Goal: Browse casually

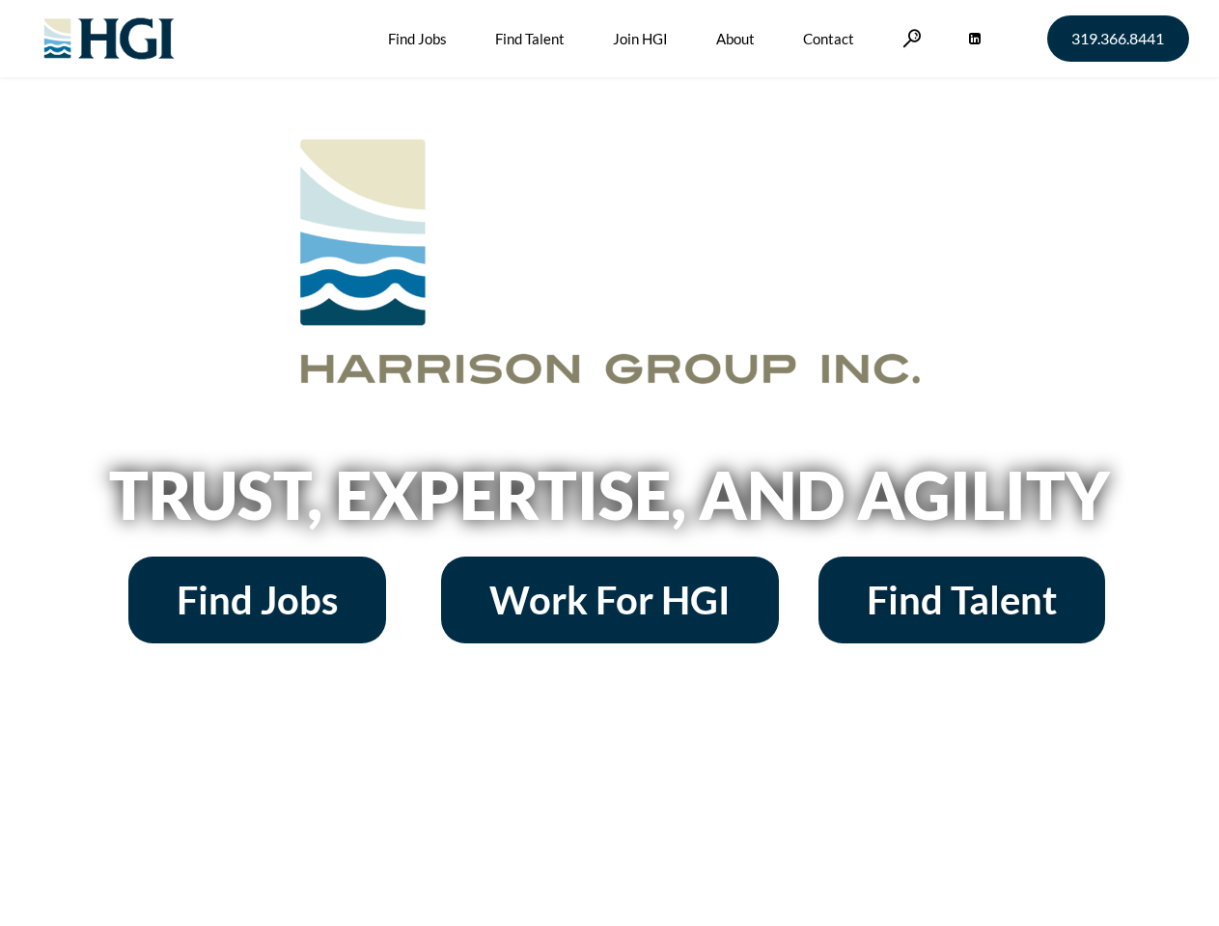
click at [609, 463] on h2 "Trust, Expertise, and Agility" at bounding box center [610, 495] width 1100 height 66
click at [909, 38] on link at bounding box center [911, 38] width 19 height 18
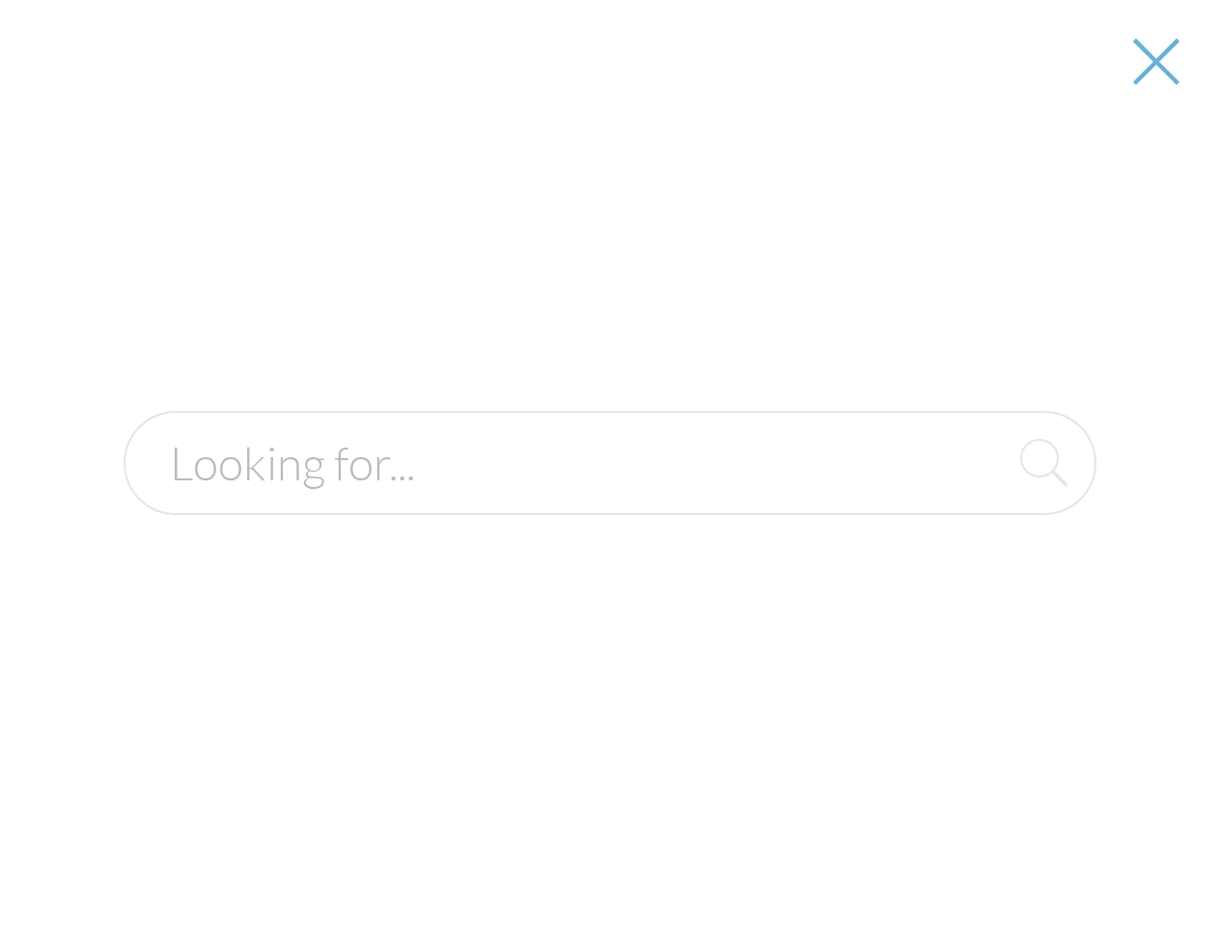
click at [609, 502] on h2 "Trust, Expertise, and Agility" at bounding box center [610, 495] width 1100 height 66
